Goal: Navigation & Orientation: Find specific page/section

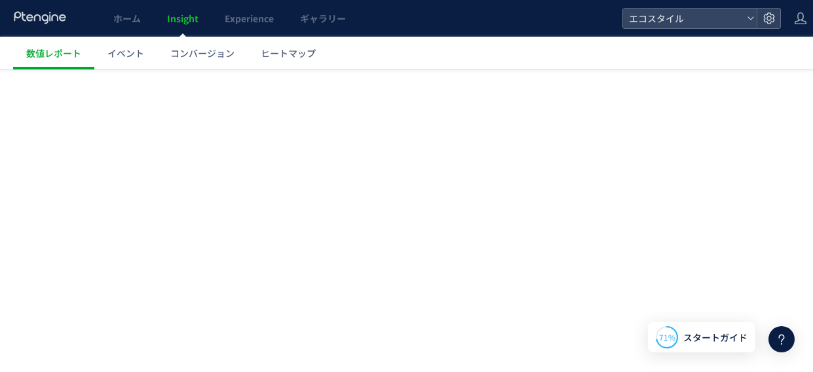
click at [124, 9] on link "ホーム" at bounding box center [127, 18] width 54 height 37
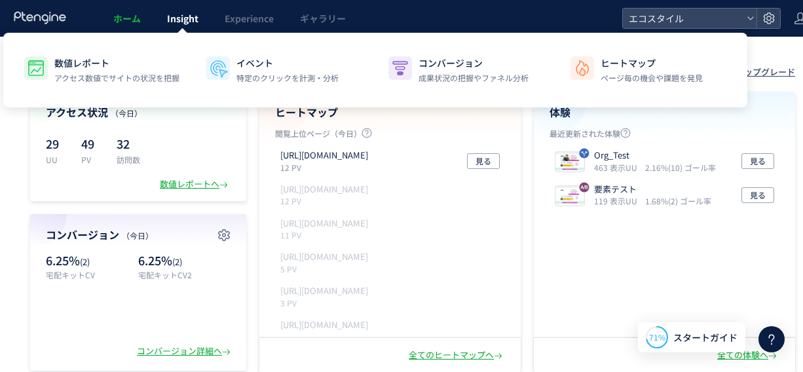
click at [188, 7] on link "Insight" at bounding box center [183, 18] width 58 height 37
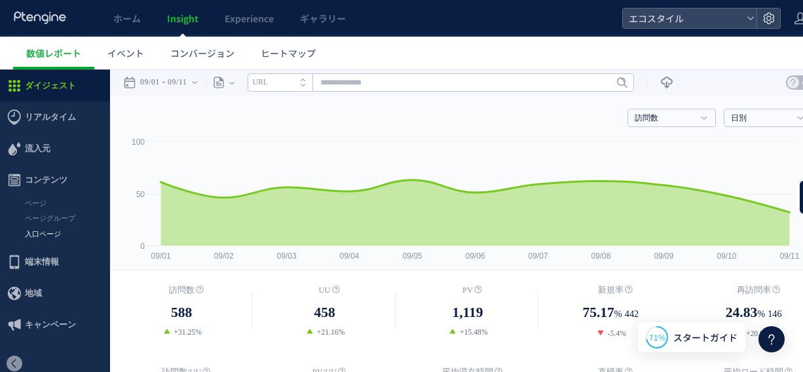
click at [33, 240] on link "入口ページ" at bounding box center [55, 234] width 110 height 15
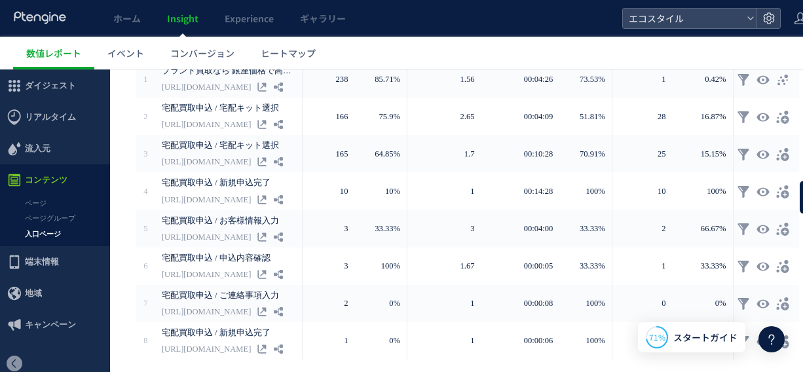
scroll to position [348, 0]
